Goal: Transaction & Acquisition: Purchase product/service

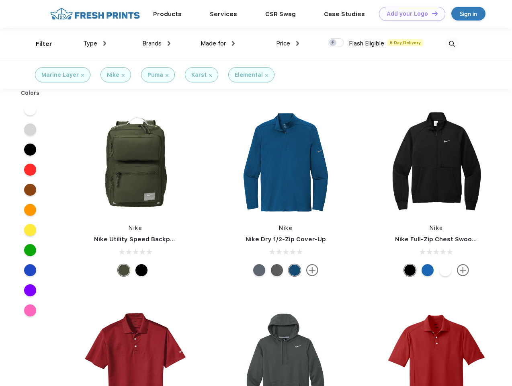
scroll to position [0, 0]
click at [410, 14] on link "Add your Logo Design Tool" at bounding box center [412, 14] width 66 height 14
click at [0, 0] on div "Design Tool" at bounding box center [0, 0] width 0 height 0
click at [432, 13] on link "Add your Logo Design Tool" at bounding box center [412, 14] width 66 height 14
click at [39, 44] on div "Filter" at bounding box center [44, 43] width 16 height 9
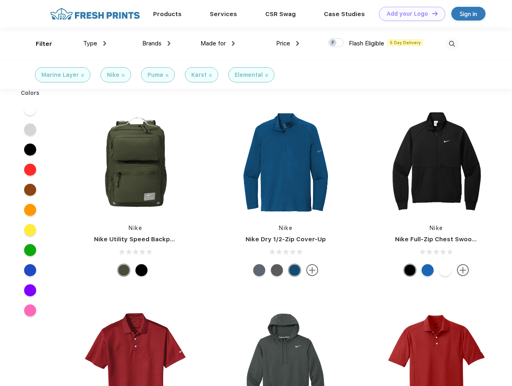
click at [95, 43] on span "Type" at bounding box center [90, 43] width 14 height 7
click at [156, 43] on span "Brands" at bounding box center [151, 43] width 19 height 7
click at [218, 43] on span "Made for" at bounding box center [213, 43] width 25 height 7
click at [288, 43] on span "Price" at bounding box center [283, 43] width 14 height 7
click at [336, 43] on div at bounding box center [336, 42] width 16 height 9
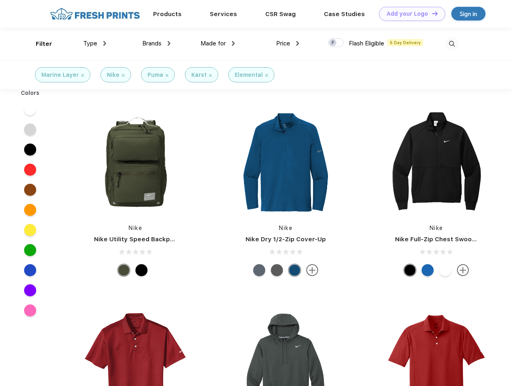
click at [333, 43] on input "checkbox" at bounding box center [330, 40] width 5 height 5
click at [452, 44] on img at bounding box center [452, 43] width 13 height 13
